Goal: Task Accomplishment & Management: Manage account settings

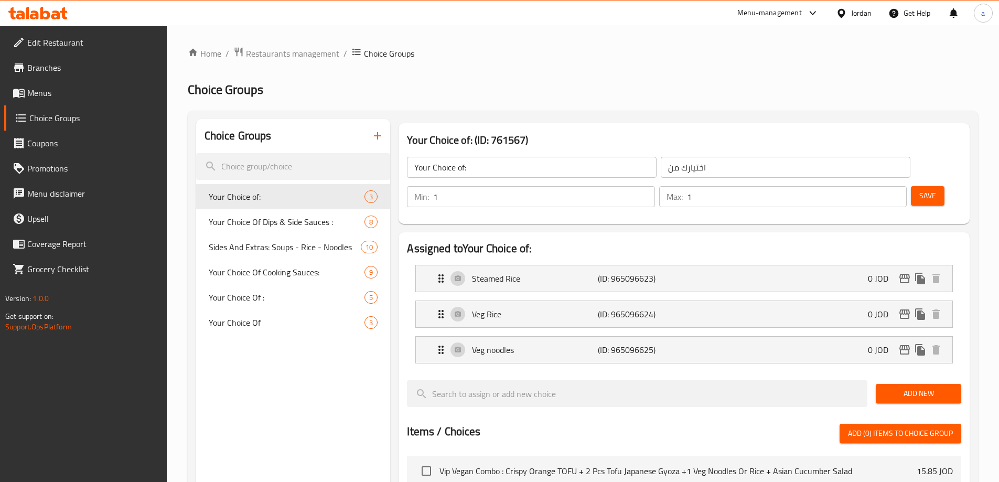
click at [528, 81] on div "Home / Restaurants management / Choice Groups Choice Groups Choice Groups Your …" at bounding box center [583, 441] width 790 height 788
click at [81, 88] on span "Menus" at bounding box center [92, 93] width 131 height 13
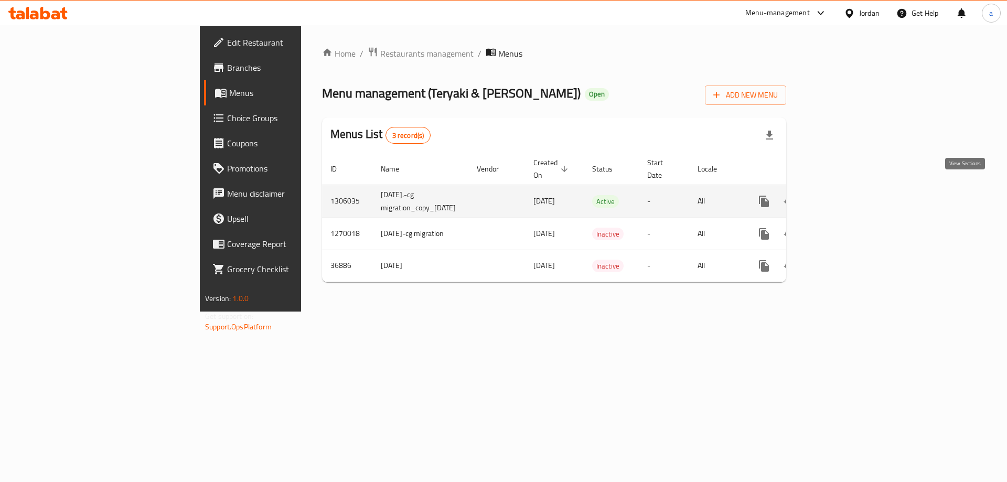
click at [844, 197] on icon "enhanced table" at bounding box center [839, 201] width 9 height 9
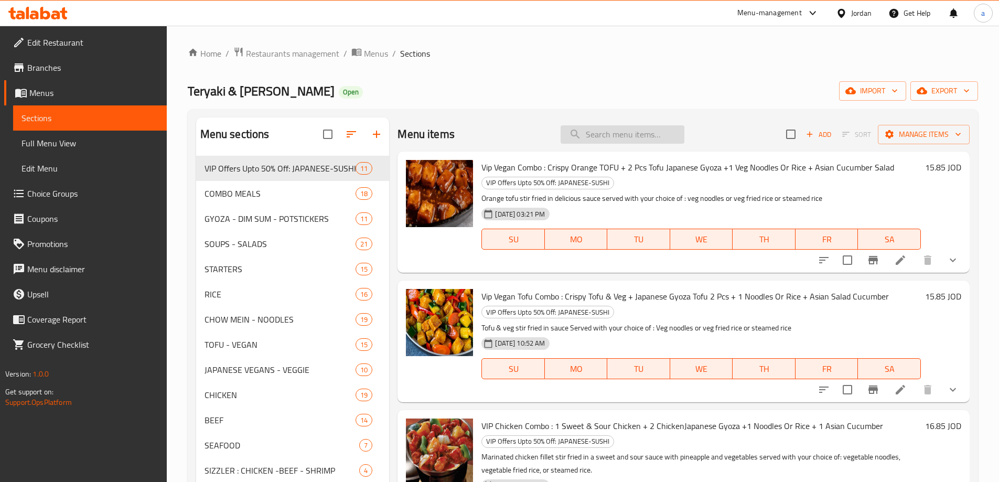
click at [588, 132] on input "search" at bounding box center [623, 134] width 124 height 18
paste input "Hotdog"
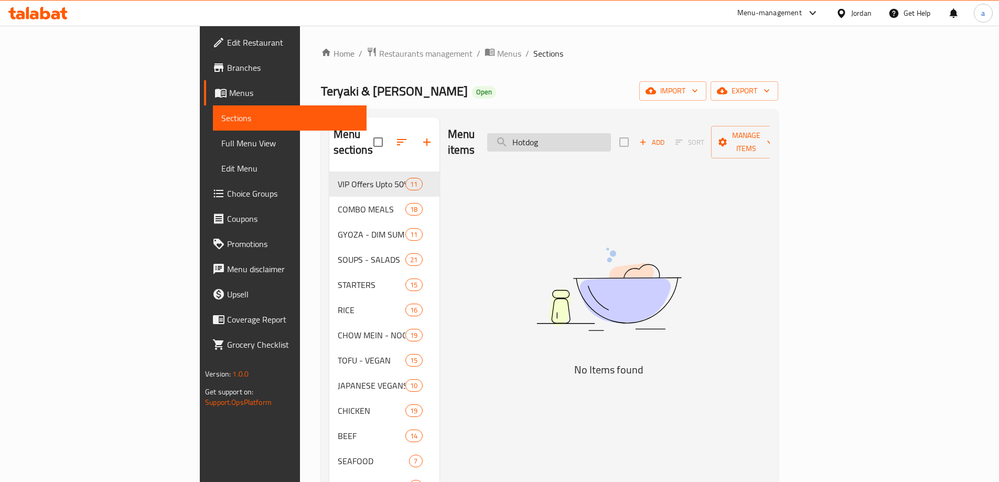
type input "Hotdog"
click at [229, 90] on span "Menus" at bounding box center [293, 93] width 129 height 13
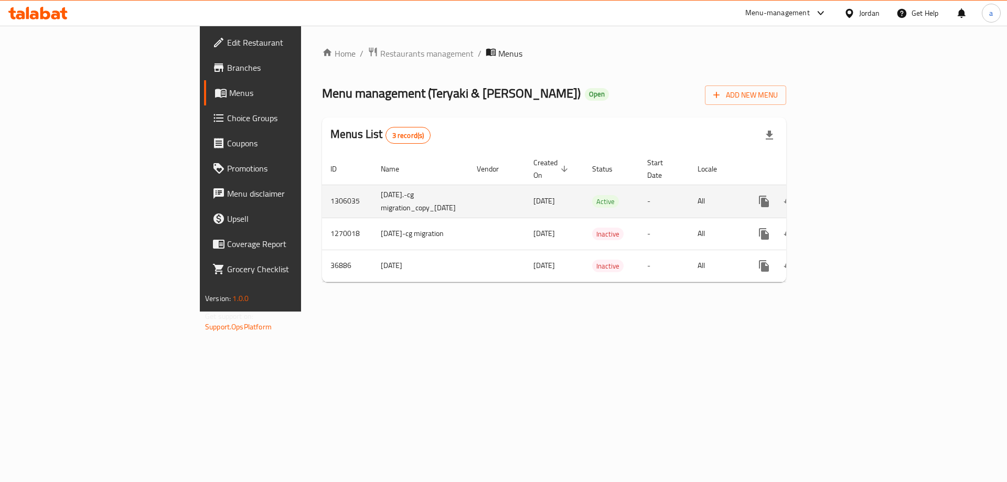
click at [846, 195] on icon "enhanced table" at bounding box center [839, 201] width 13 height 13
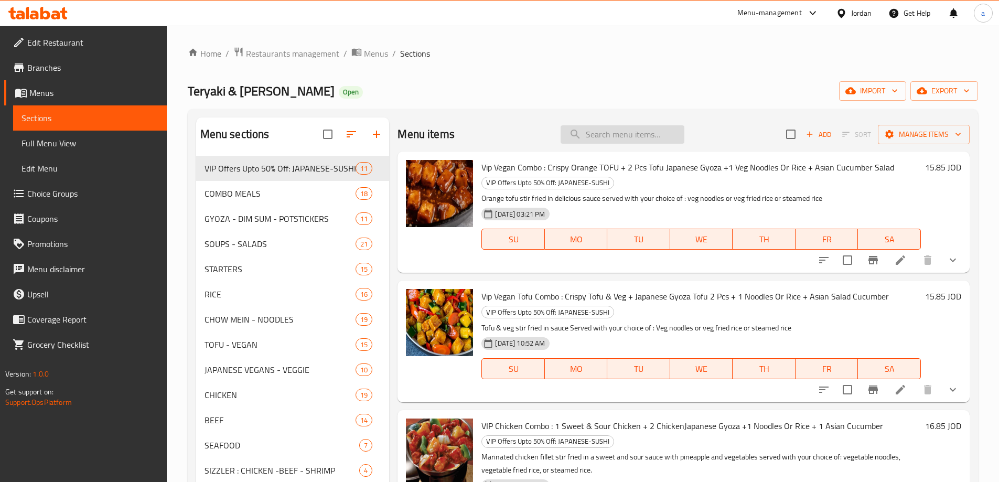
click at [596, 131] on input "search" at bounding box center [623, 134] width 124 height 18
paste input "Hotdog"
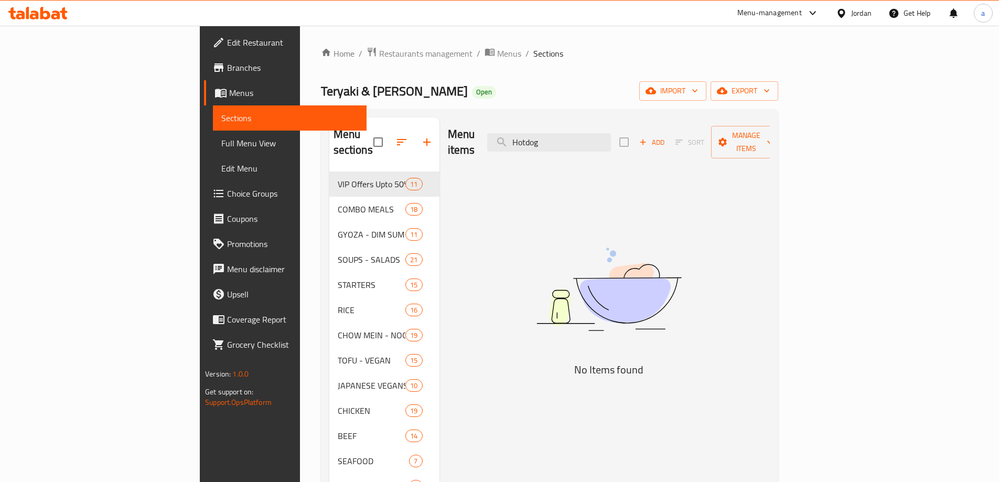
type input "Hotdog"
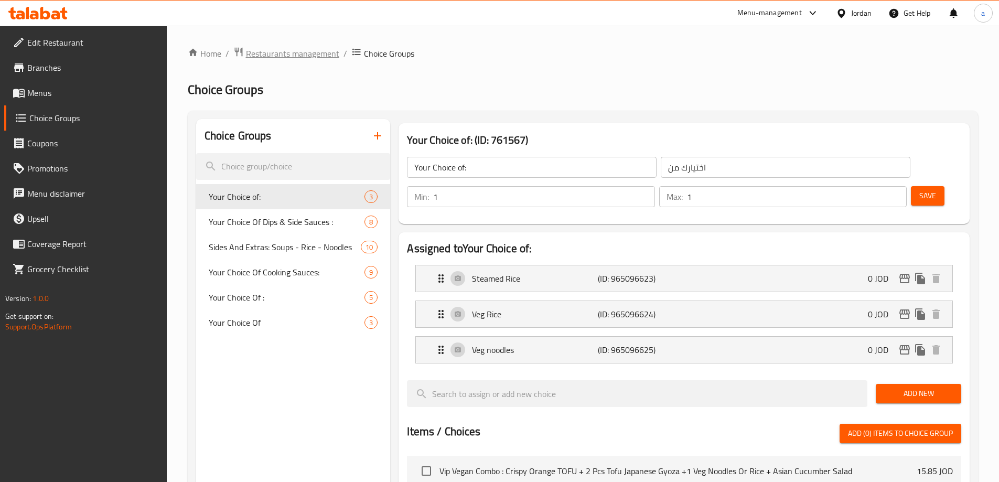
click at [269, 60] on span "Restaurants management" at bounding box center [292, 53] width 93 height 13
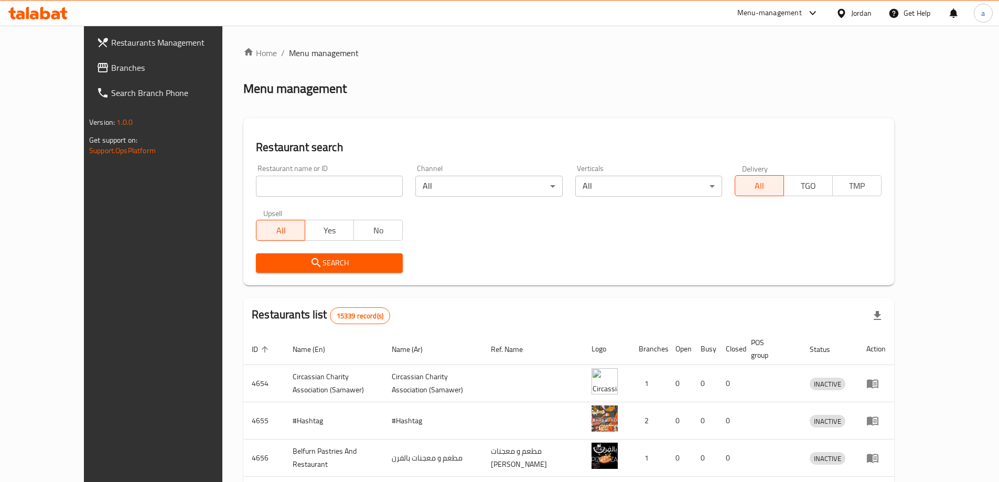
click at [84, 73] on div "Restaurants Management Branches Search Branch Phone Version: 1.0.0 Get support …" at bounding box center [499, 402] width 831 height 752
click at [111, 73] on span "Branches" at bounding box center [176, 67] width 131 height 13
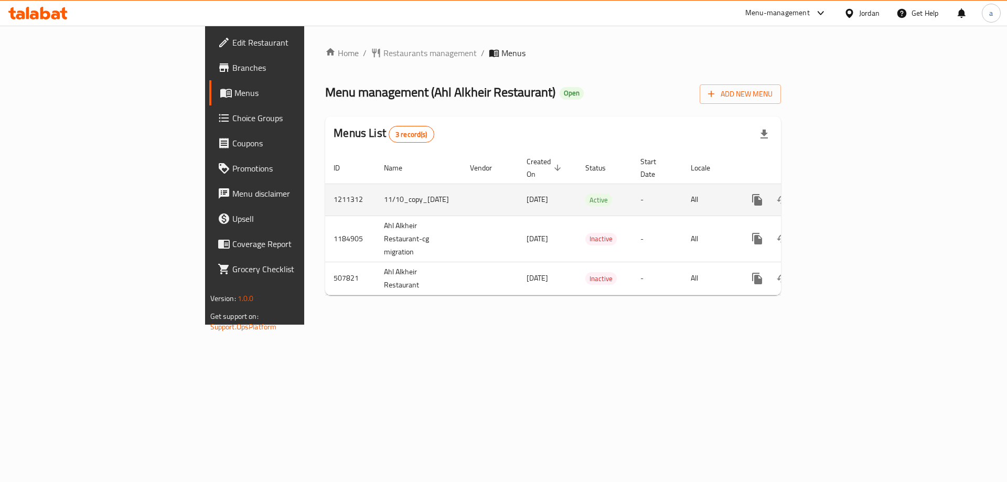
click at [839, 194] on icon "enhanced table" at bounding box center [833, 200] width 13 height 13
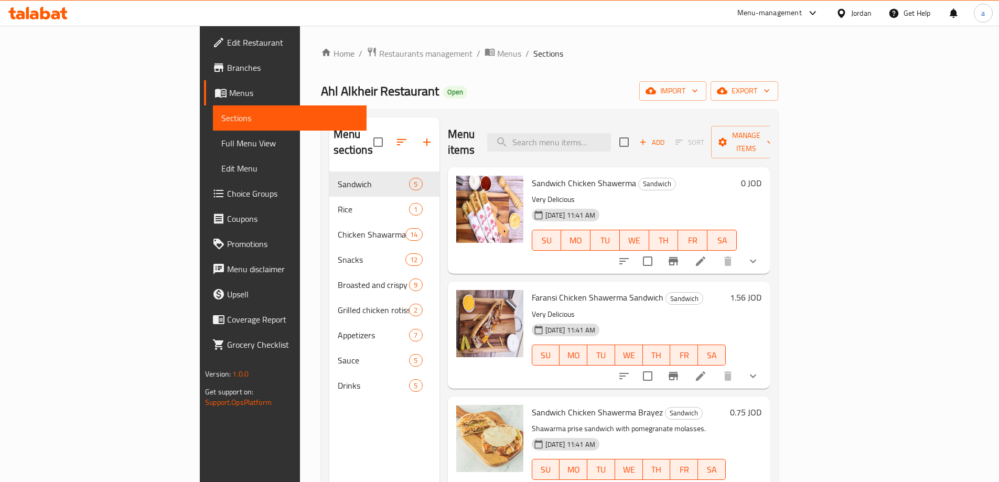
drag, startPoint x: 600, startPoint y: 160, endPoint x: 590, endPoint y: 145, distance: 18.2
click at [601, 172] on div "Sandwich Chicken Shawerma Sandwich Very Delicious 10-12-2023 11:41 AM SU MO TU …" at bounding box center [634, 221] width 213 height 98
click at [582, 134] on input "search" at bounding box center [549, 142] width 124 height 18
paste input "Tender"
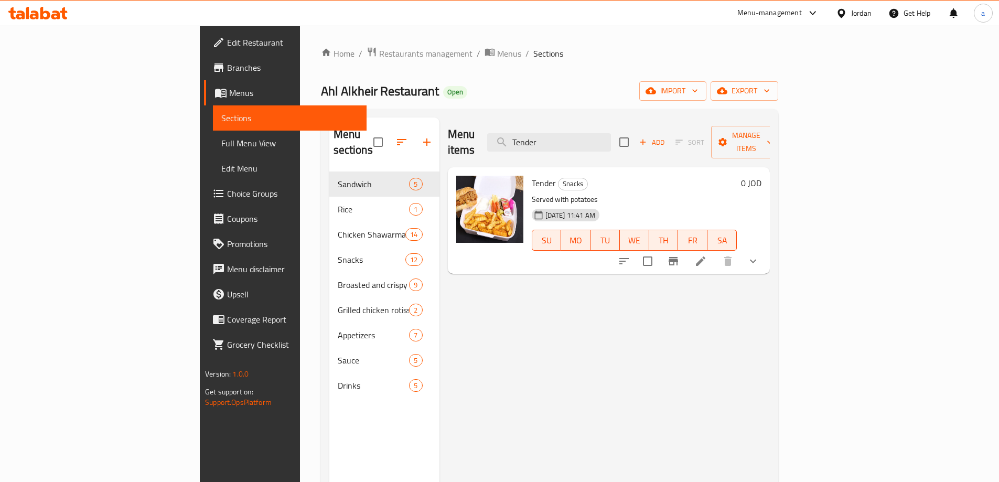
type input "Tender"
click at [705, 256] on icon at bounding box center [700, 260] width 9 height 9
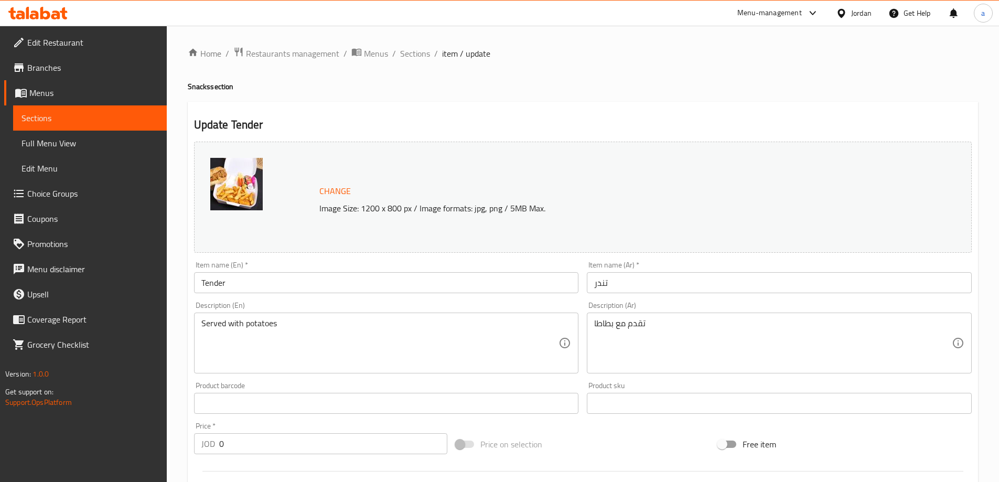
click at [481, 147] on div "Change Image Size: 1200 x 800 px / Image formats: jpg, png / 5MB Max." at bounding box center [583, 197] width 778 height 111
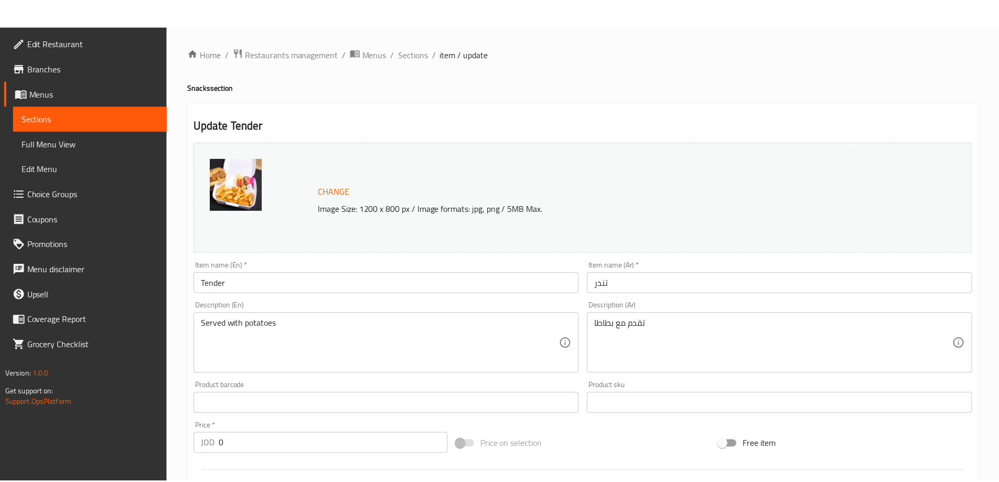
scroll to position [298, 0]
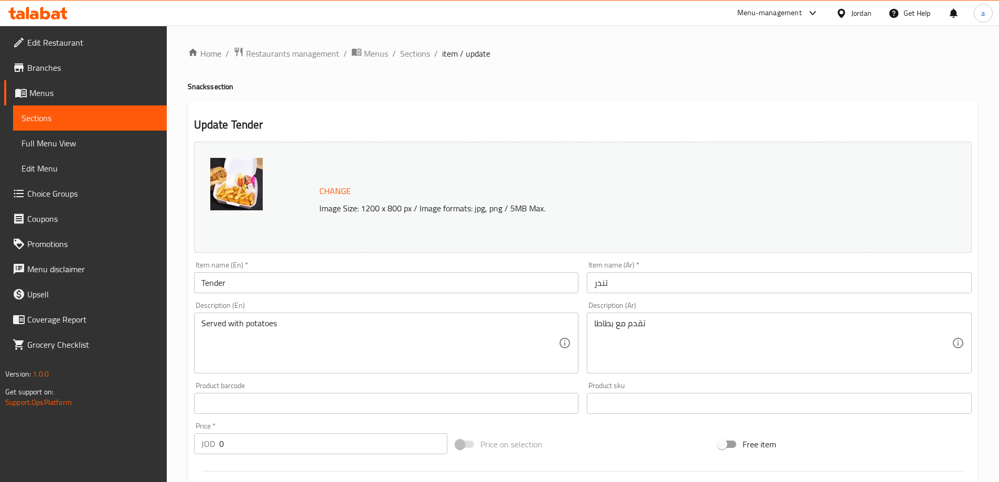
click at [411, 94] on div "Home / Restaurants management / Menus / Sections / item / update Snacks section…" at bounding box center [583, 418] width 790 height 743
click at [55, 94] on span "Menus" at bounding box center [93, 93] width 129 height 13
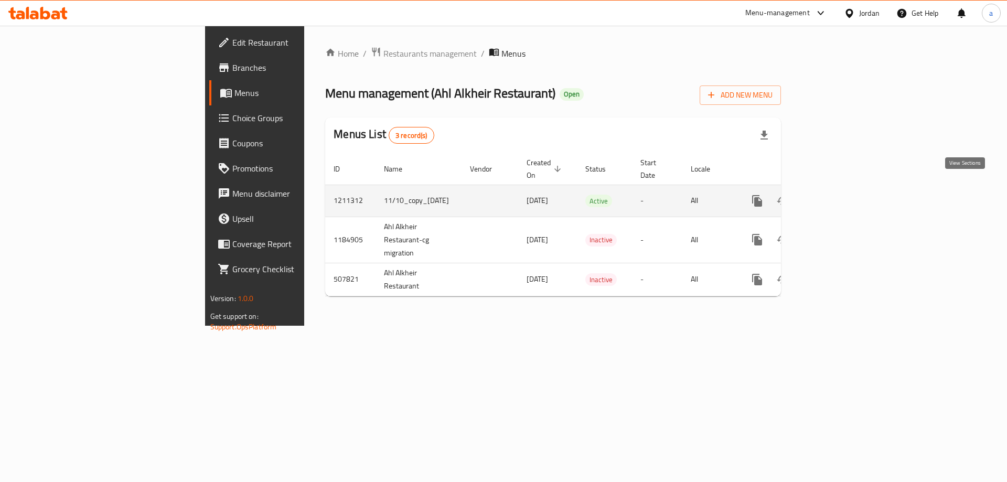
click at [846, 191] on link "enhanced table" at bounding box center [832, 200] width 25 height 25
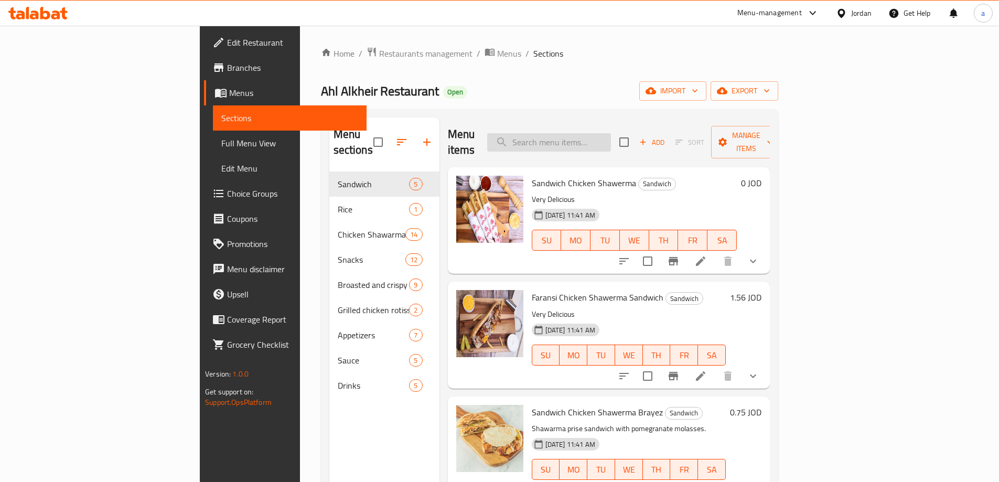
click at [609, 139] on input "search" at bounding box center [549, 142] width 124 height 18
paste input "Hotdog"
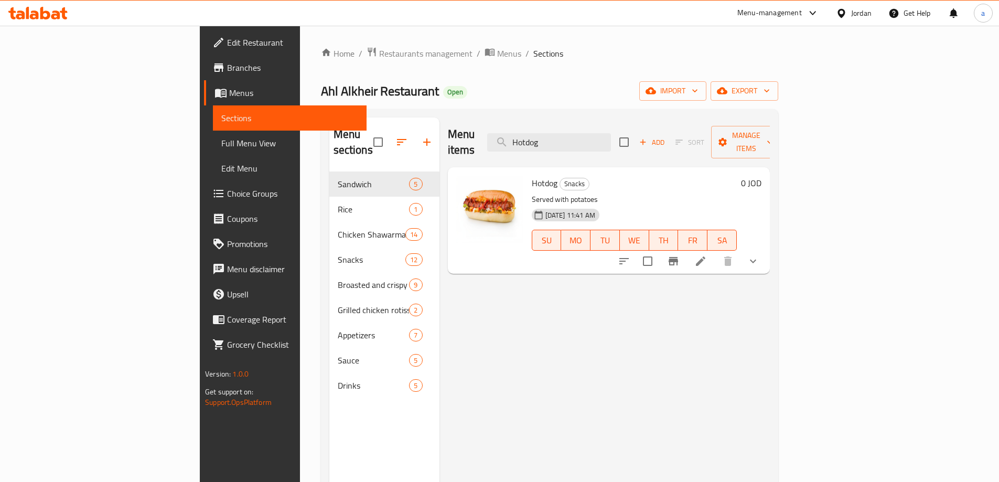
type input "Hotdog"
click at [707, 255] on icon at bounding box center [700, 261] width 13 height 13
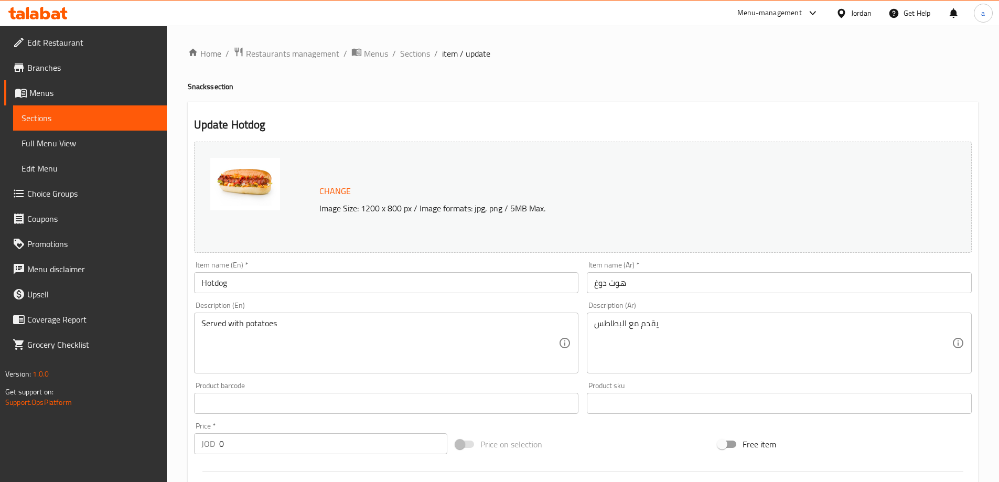
click at [492, 114] on div "Update Hotdog Change Image Size: 1200 x 800 px / Image formats: jpg, png / 5MB …" at bounding box center [583, 426] width 790 height 649
click at [412, 65] on div "Home / Restaurants management / Menus / Sections / item / update Snacks section…" at bounding box center [583, 418] width 790 height 743
click at [89, 112] on span "Sections" at bounding box center [90, 118] width 137 height 13
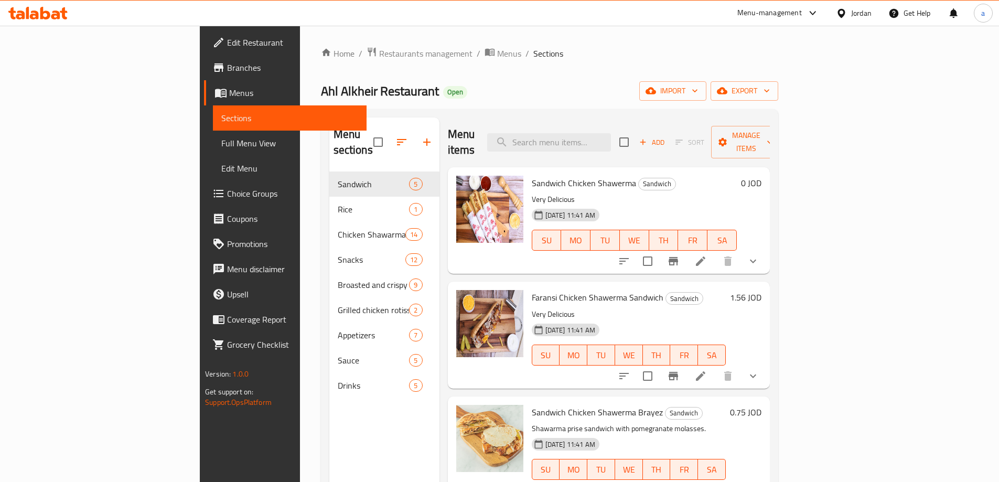
click at [601, 145] on div "Menu items Add Sort Manage items" at bounding box center [609, 142] width 322 height 50
click at [593, 138] on input "search" at bounding box center [549, 142] width 124 height 18
paste input "Cordon bleu"
type input "Cordon bleu"
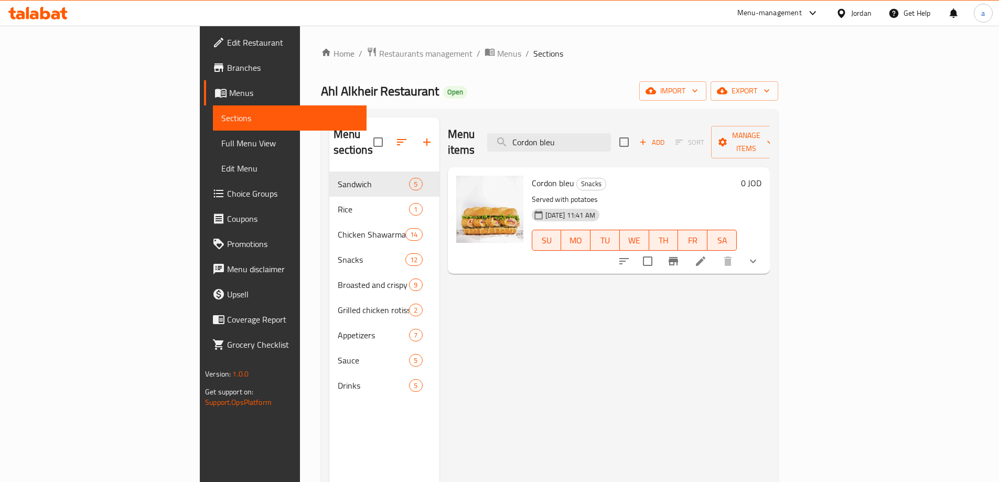
click at [707, 255] on icon at bounding box center [700, 261] width 13 height 13
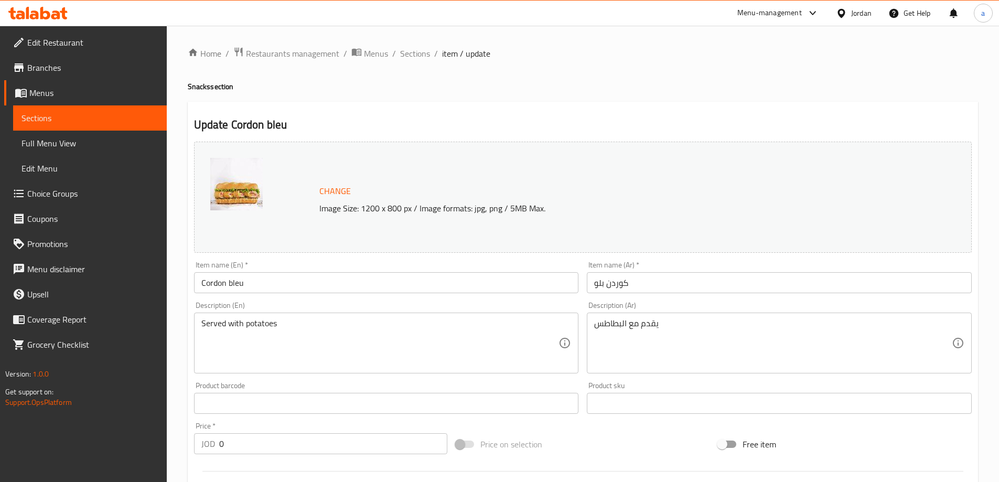
click at [436, 76] on div "Home / Restaurants management / Menus / Sections / item / update Snacks section…" at bounding box center [583, 403] width 790 height 712
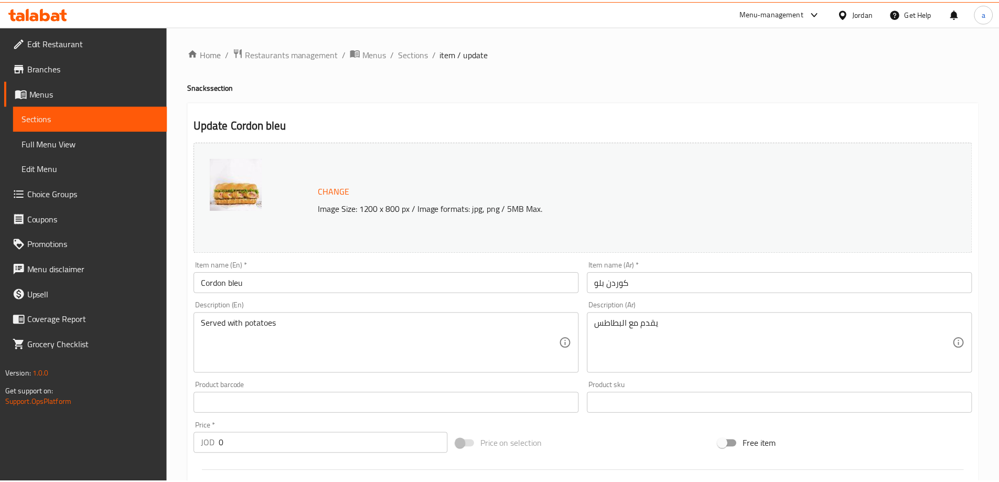
scroll to position [298, 0]
